Goal: Find contact information: Find contact information

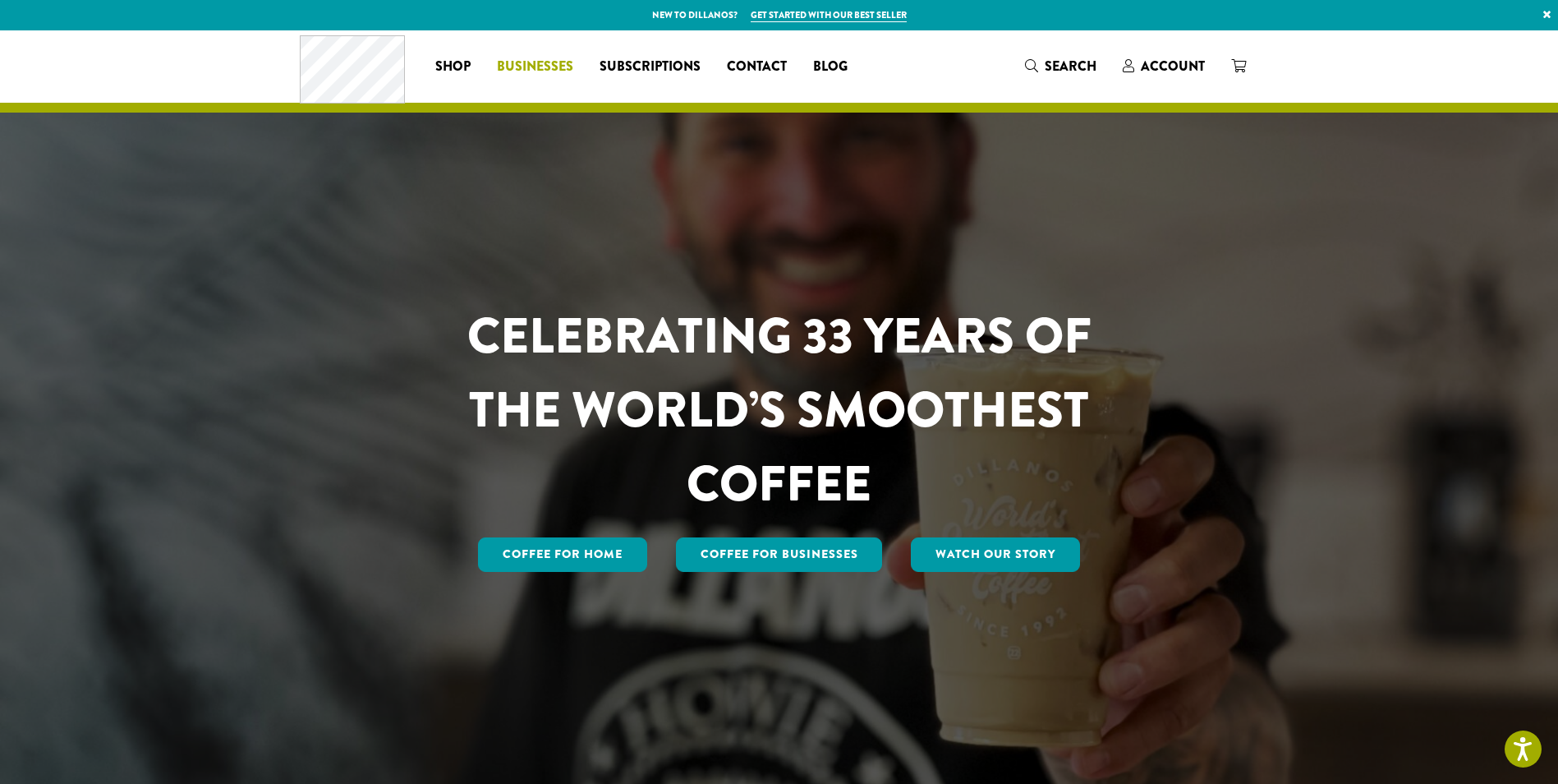
click at [540, 62] on span "Businesses" at bounding box center [535, 67] width 77 height 20
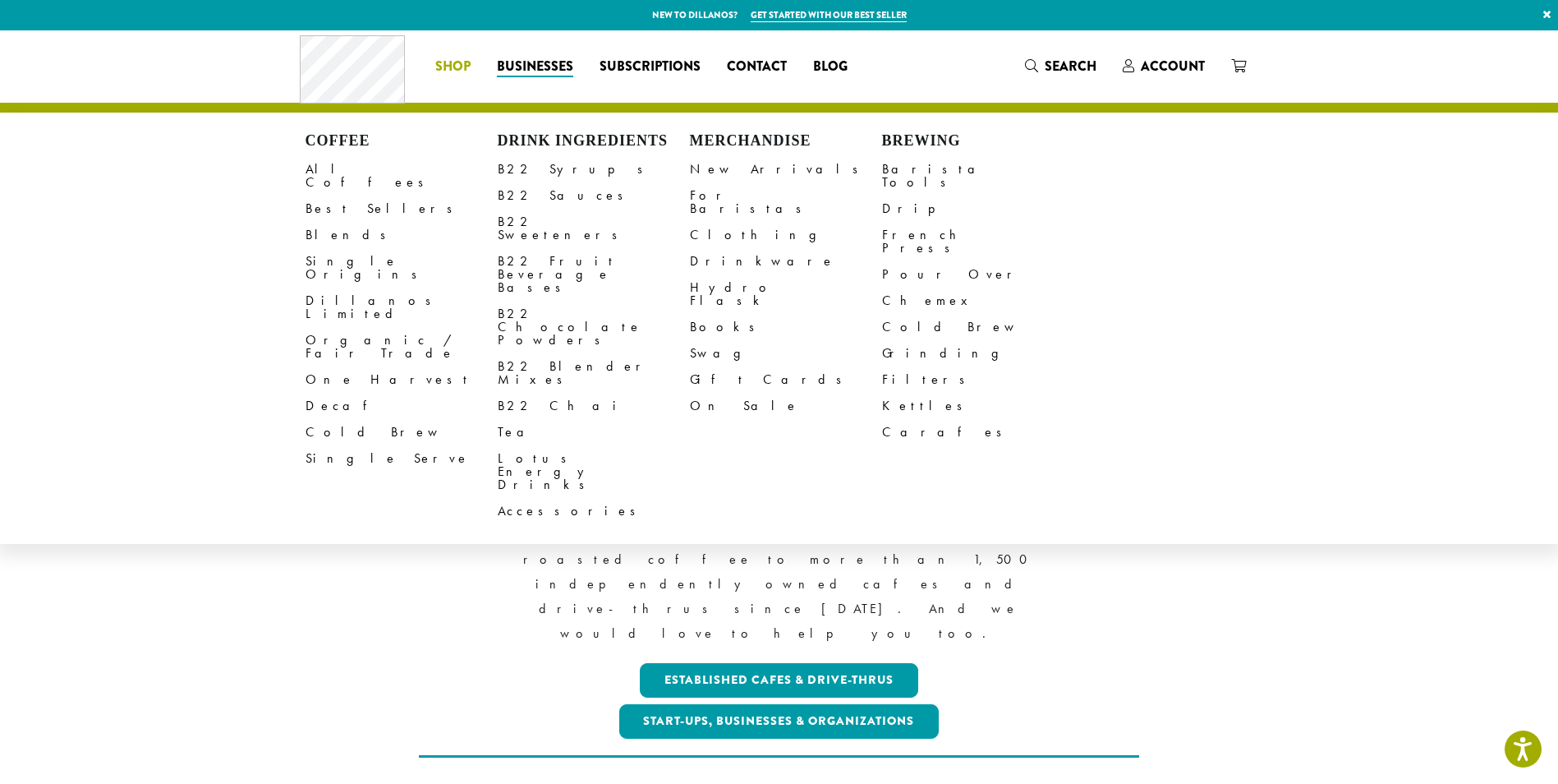
click at [452, 68] on span "Shop" at bounding box center [453, 67] width 35 height 20
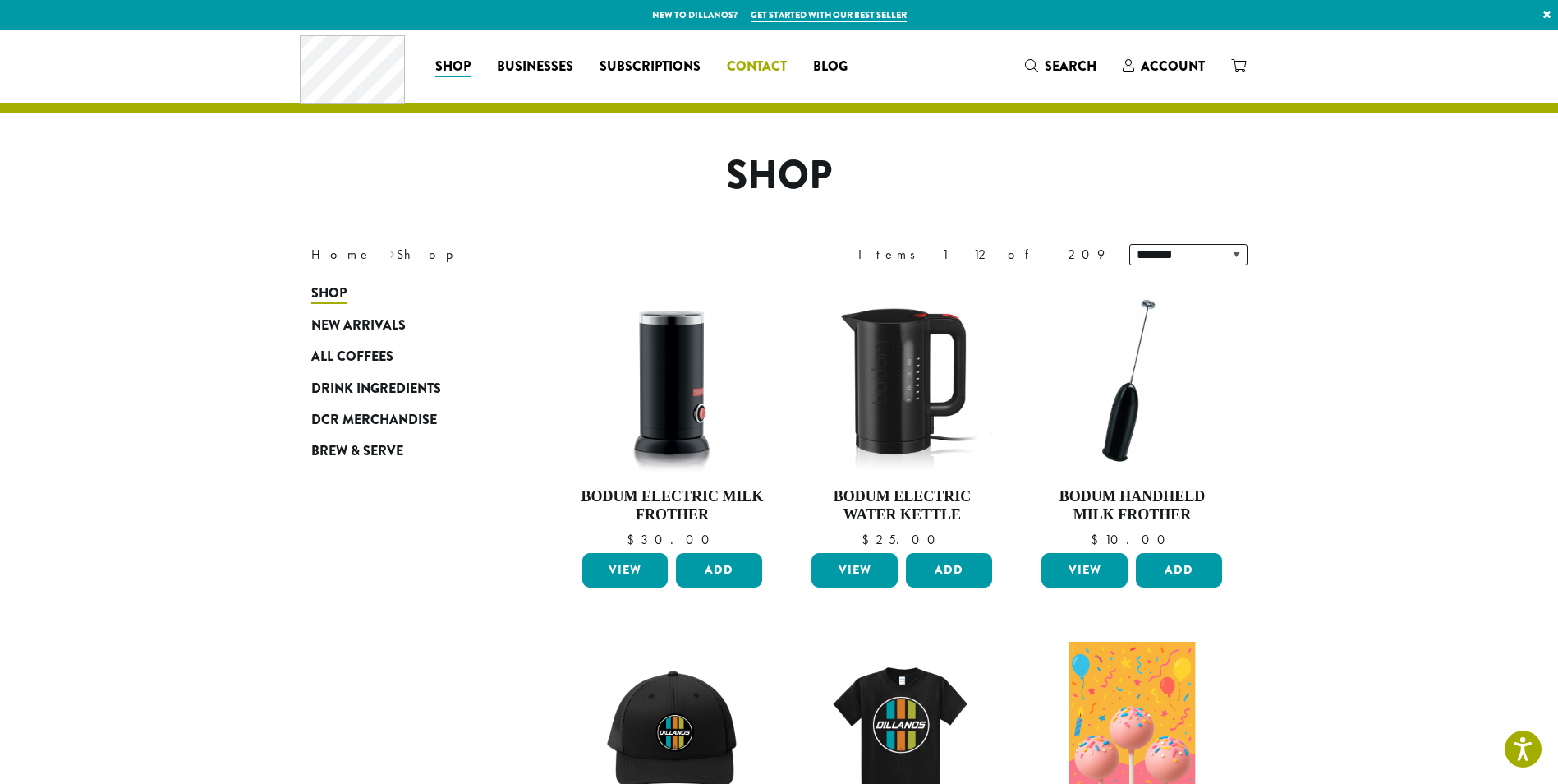
click at [756, 66] on span "Contact" at bounding box center [756, 67] width 60 height 20
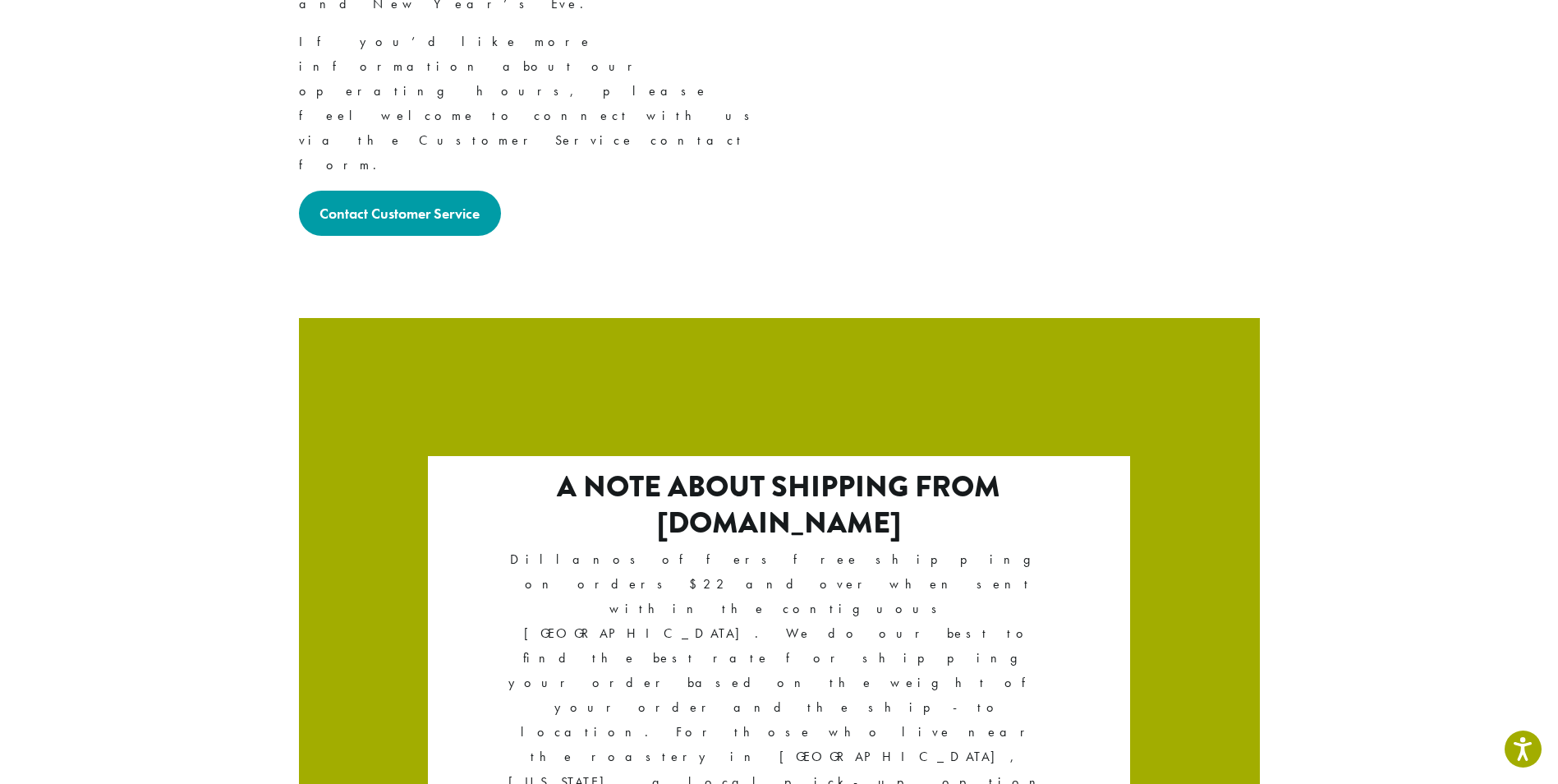
scroll to position [2690, 0]
